Goal: Task Accomplishment & Management: Manage account settings

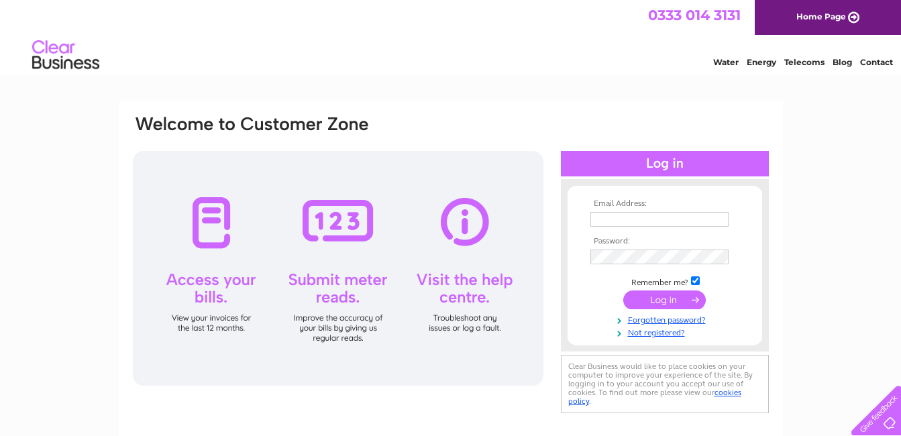
type input "robin.nicolson@btopenworld.com"
click at [676, 302] on input "submit" at bounding box center [664, 300] width 83 height 19
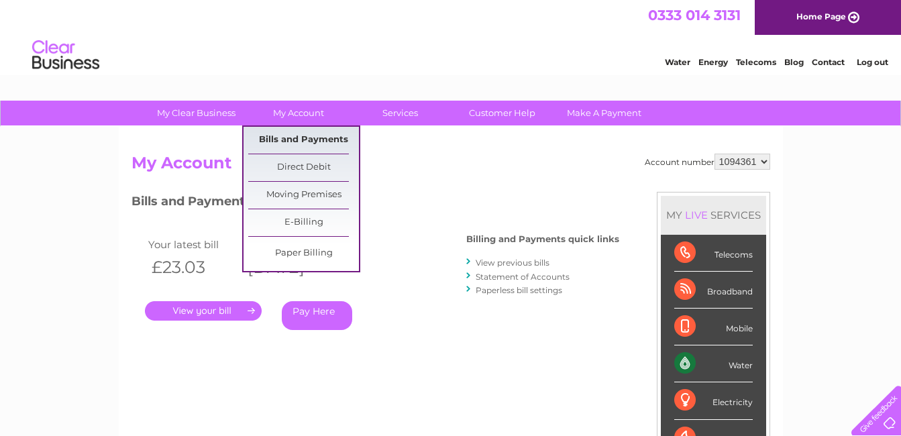
click at [295, 137] on link "Bills and Payments" at bounding box center [303, 140] width 111 height 27
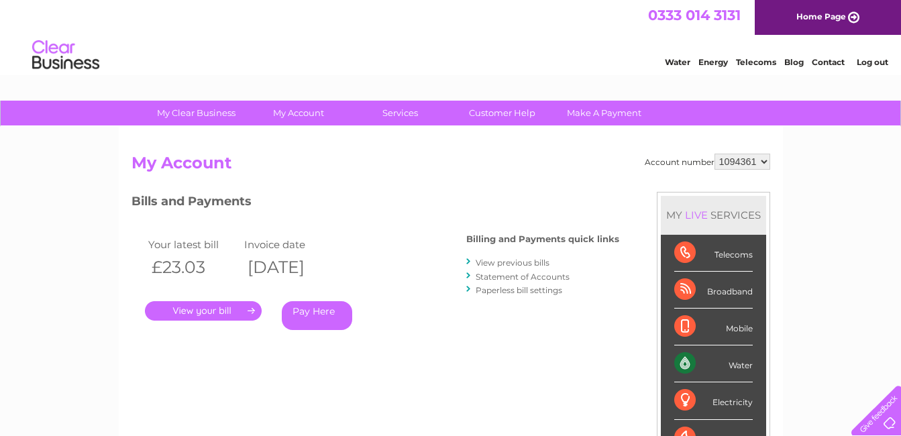
click at [514, 262] on link "View previous bills" at bounding box center [513, 263] width 74 height 10
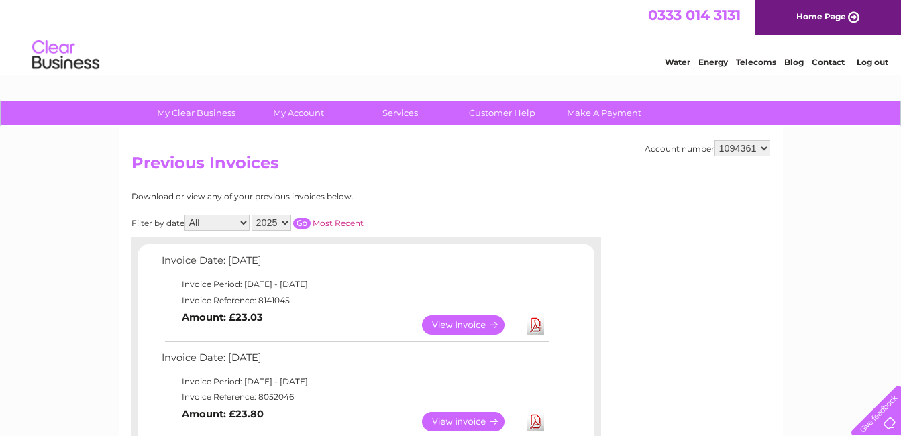
click at [743, 148] on select "1094361 1094411" at bounding box center [743, 148] width 56 height 16
select select "1094411"
click at [715, 140] on select "1094361 1094411" at bounding box center [743, 148] width 56 height 16
click at [286, 222] on select "2025 2024 2023 2022" at bounding box center [272, 223] width 40 height 16
select select "2024"
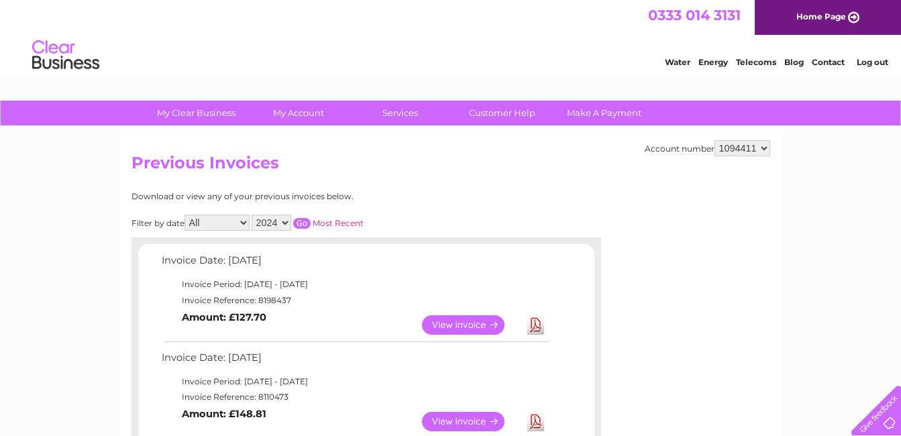
click at [253, 215] on select "2025 2024 2023 2022" at bounding box center [272, 223] width 40 height 16
click at [301, 223] on input "button" at bounding box center [301, 223] width 17 height 11
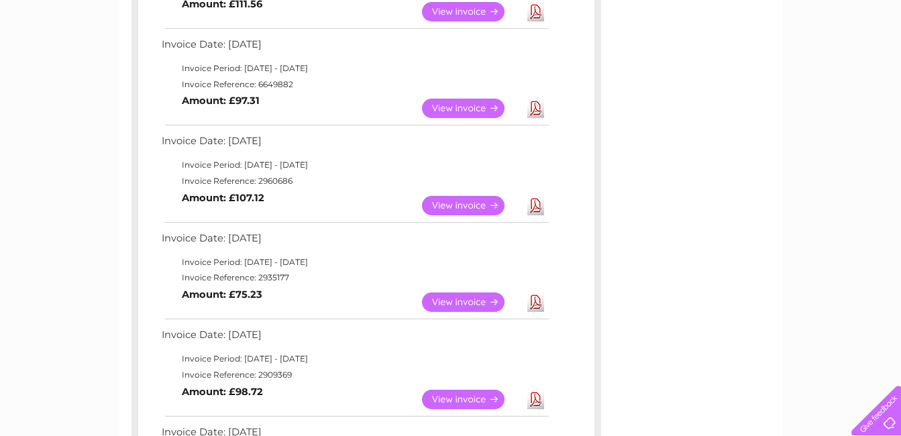
scroll to position [805, 0]
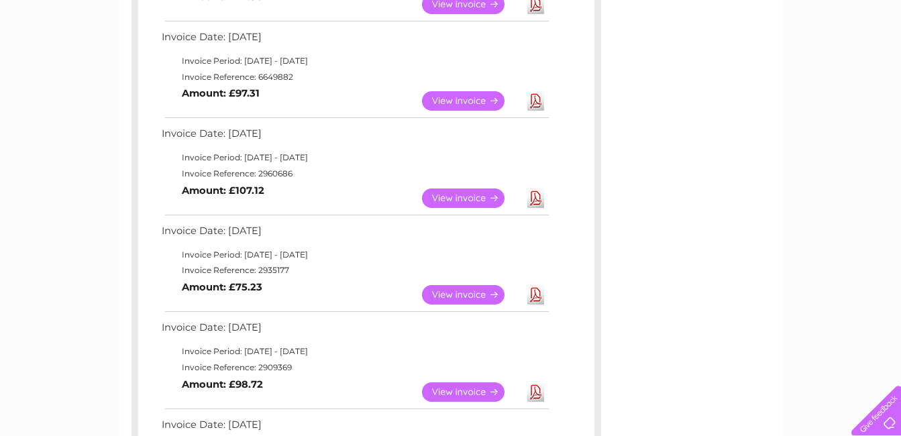
click at [477, 296] on link "View" at bounding box center [471, 294] width 99 height 19
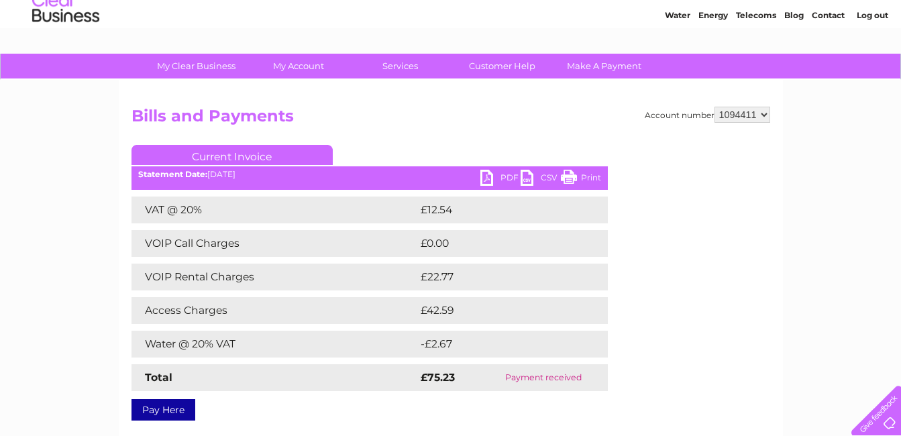
scroll to position [67, 0]
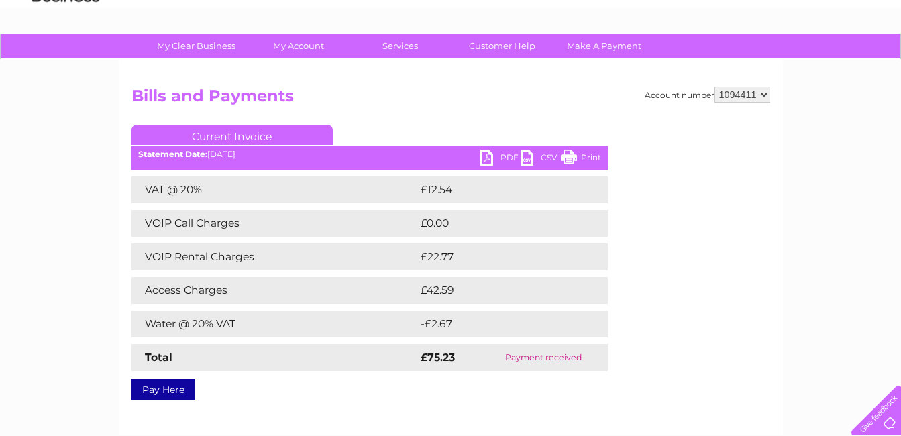
click at [490, 160] on link "PDF" at bounding box center [500, 159] width 40 height 19
